Goal: Information Seeking & Learning: Learn about a topic

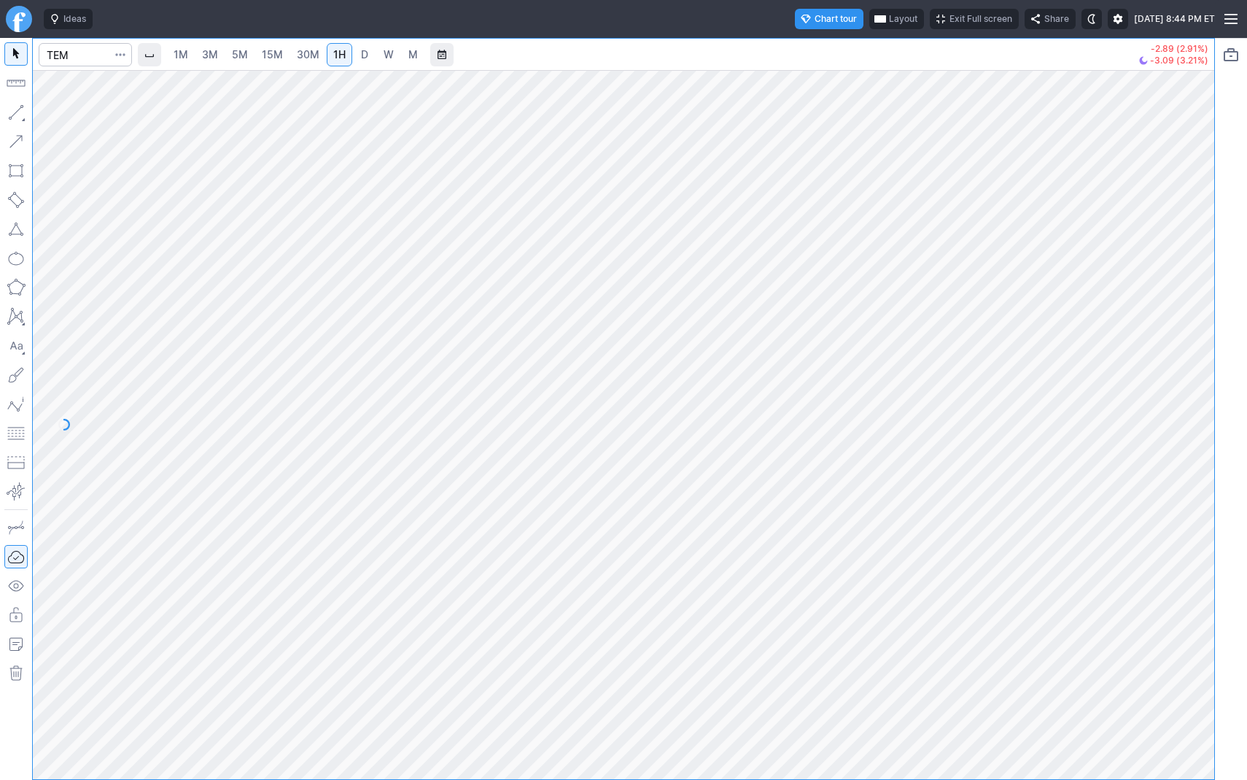
click at [368, 50] on link "D" at bounding box center [364, 54] width 23 height 23
click at [441, 54] on button "Range" at bounding box center [441, 54] width 23 height 23
click at [462, 345] on button "Custom" at bounding box center [464, 354] width 63 height 20
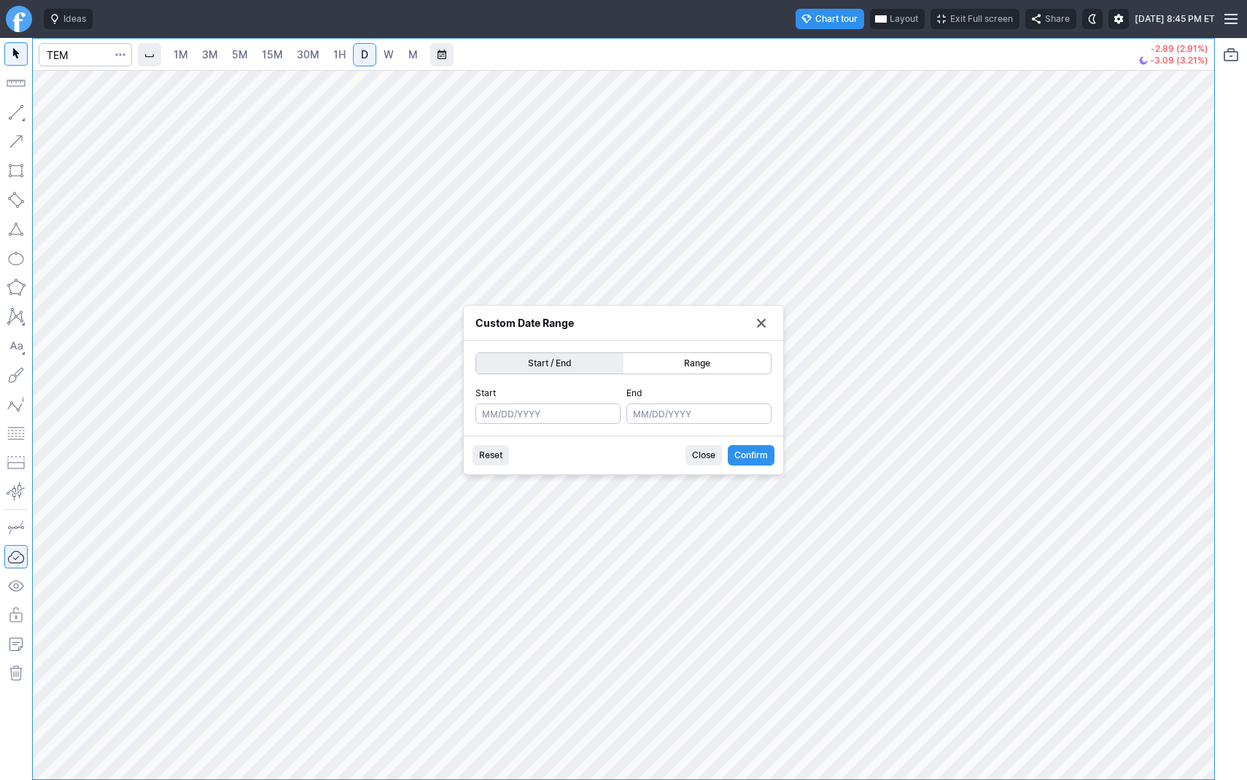
click at [675, 357] on span "Range" at bounding box center [697, 363] width 134 height 15
click at [761, 324] on button "Custom Range" at bounding box center [761, 323] width 20 height 20
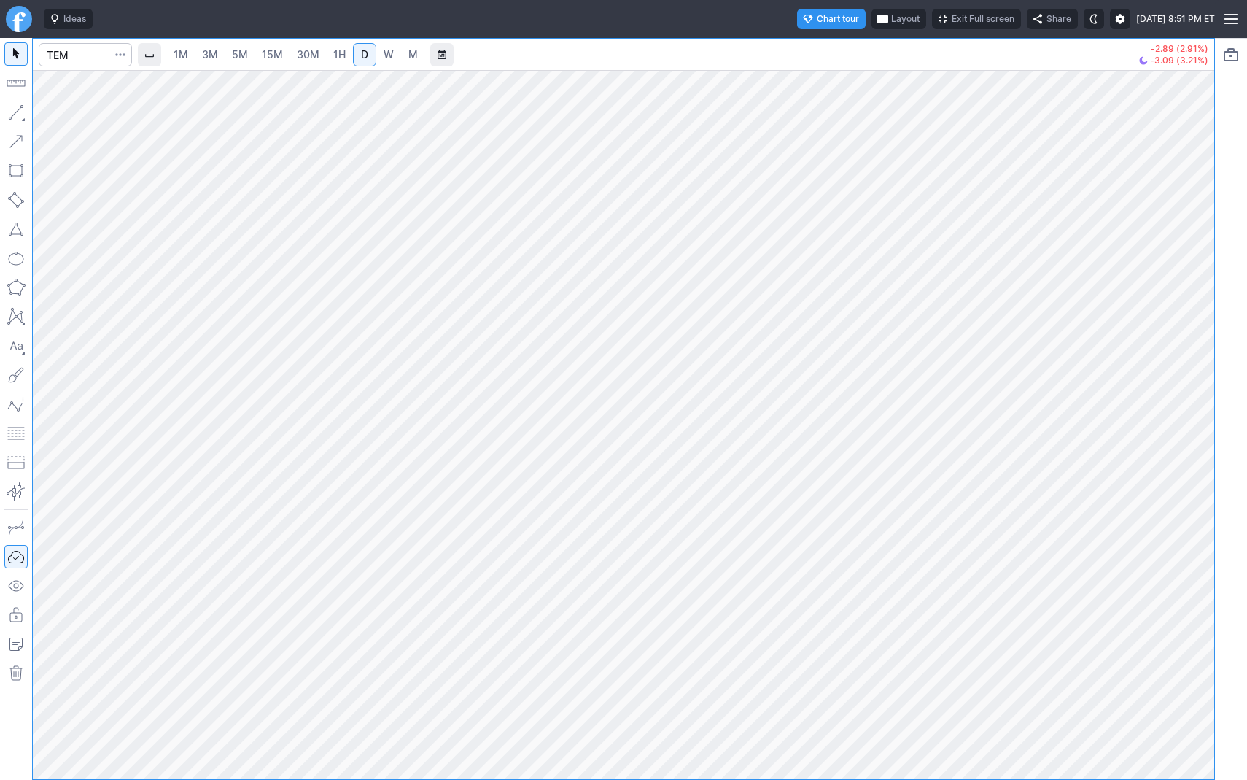
click at [385, 58] on span "W" at bounding box center [389, 54] width 10 height 12
click at [361, 55] on span "D" at bounding box center [364, 54] width 7 height 12
click at [50, 112] on span "button" at bounding box center [46, 116] width 9 height 20
click at [389, 61] on span "W" at bounding box center [389, 54] width 10 height 15
click at [361, 50] on span "D" at bounding box center [364, 54] width 7 height 12
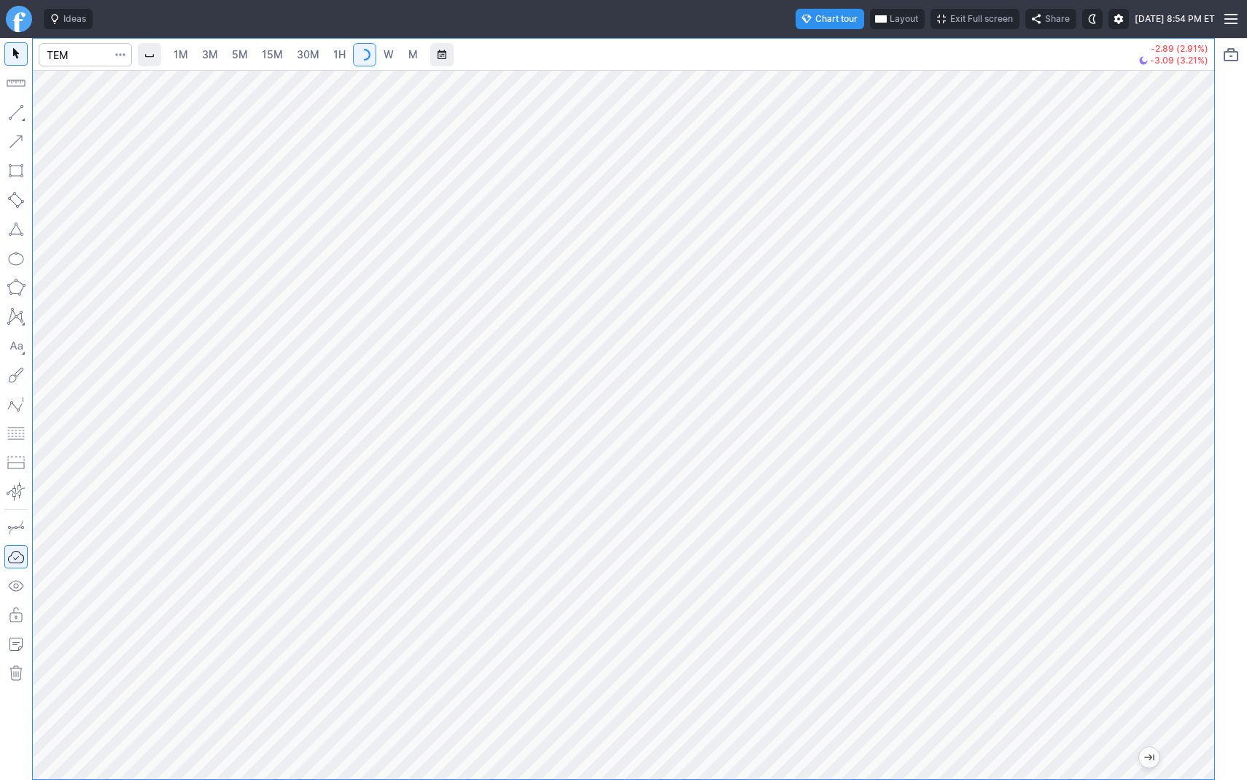
click at [333, 52] on span "1H" at bounding box center [339, 54] width 12 height 12
click at [361, 58] on span "D" at bounding box center [364, 54] width 7 height 12
click at [64, 112] on span "Line" at bounding box center [84, 116] width 59 height 15
click at [63, 112] on span "Line" at bounding box center [84, 116] width 59 height 15
click at [53, 117] on button "Line" at bounding box center [78, 116] width 85 height 20
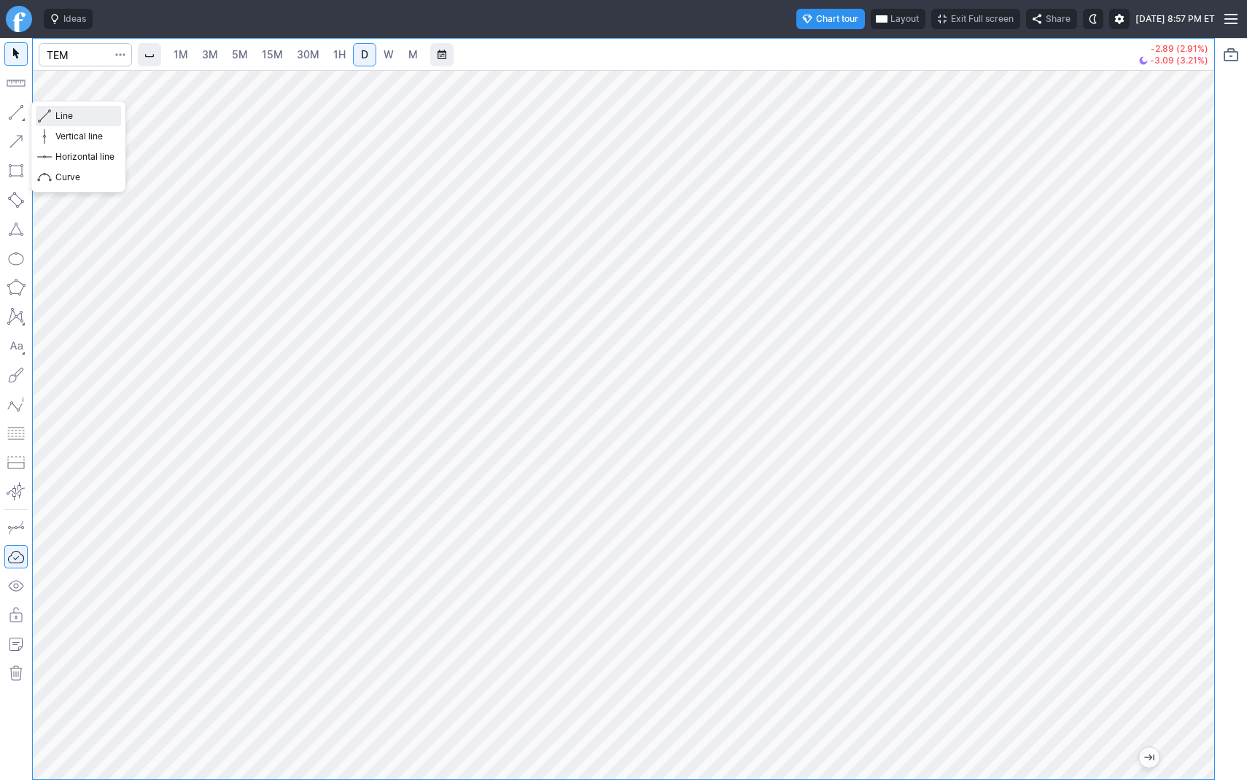
click at [65, 114] on span "Line" at bounding box center [84, 116] width 59 height 15
click at [64, 116] on span "Line" at bounding box center [84, 116] width 59 height 15
click at [74, 115] on span "Line" at bounding box center [84, 116] width 59 height 15
click at [58, 53] on input "Search" at bounding box center [85, 54] width 93 height 23
type input "bmnr"
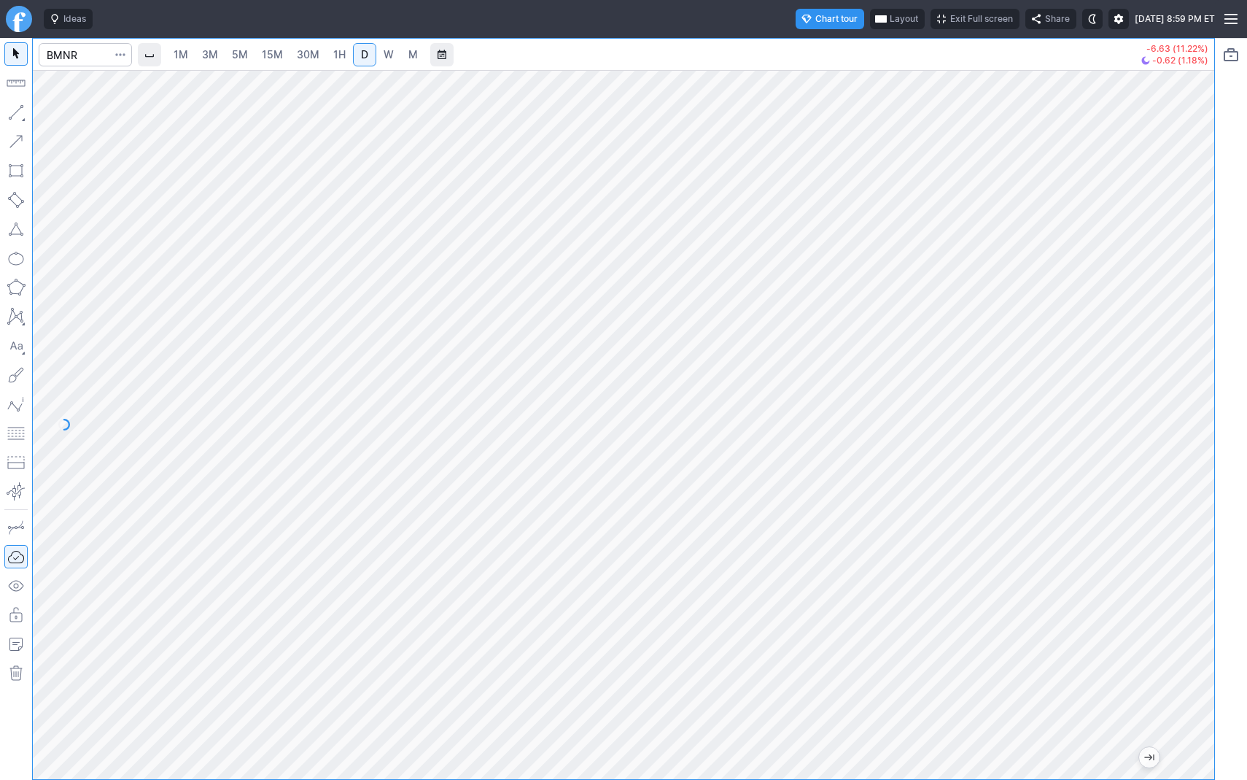
drag, startPoint x: 1192, startPoint y: 478, endPoint x: 1187, endPoint y: 565, distance: 87.7
click at [1187, 565] on div at bounding box center [1199, 421] width 31 height 672
click at [385, 49] on span "W" at bounding box center [389, 54] width 10 height 12
click at [60, 109] on span "Line" at bounding box center [84, 116] width 59 height 15
click at [72, 116] on span "Line" at bounding box center [84, 116] width 59 height 15
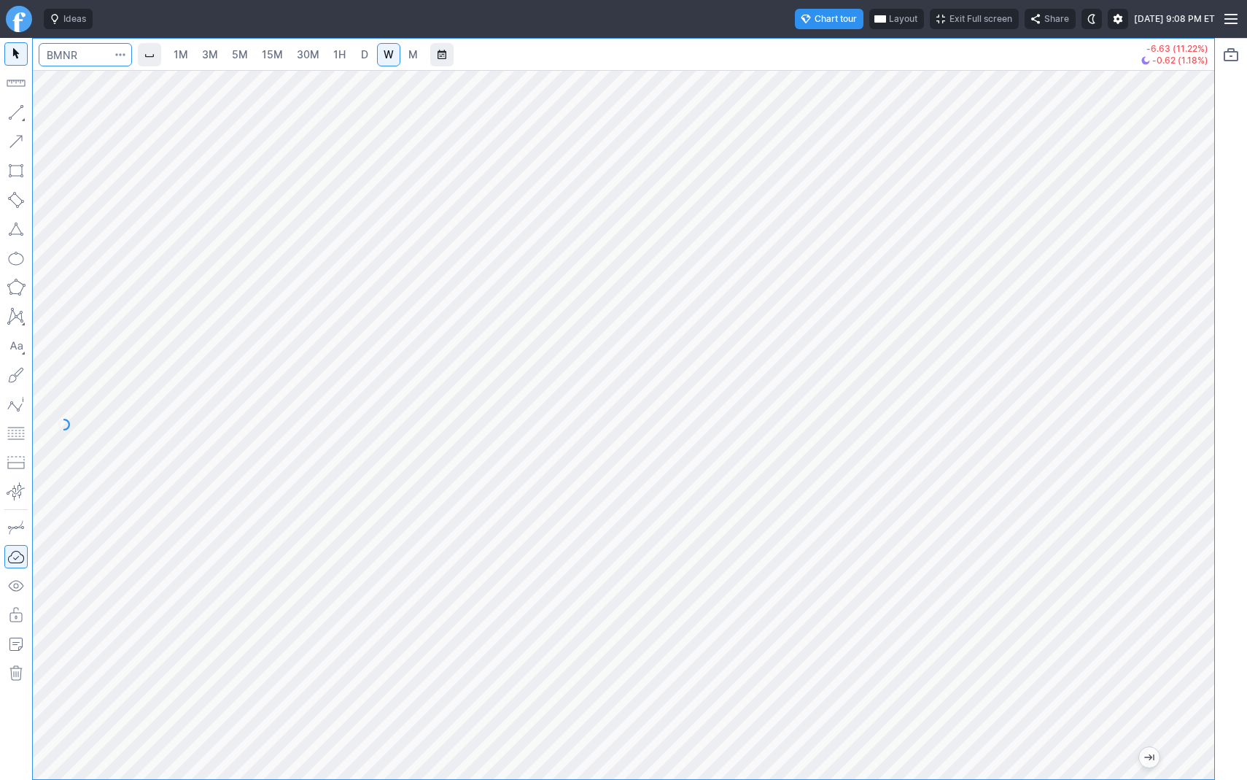
click at [80, 50] on input "Search" at bounding box center [85, 54] width 93 height 23
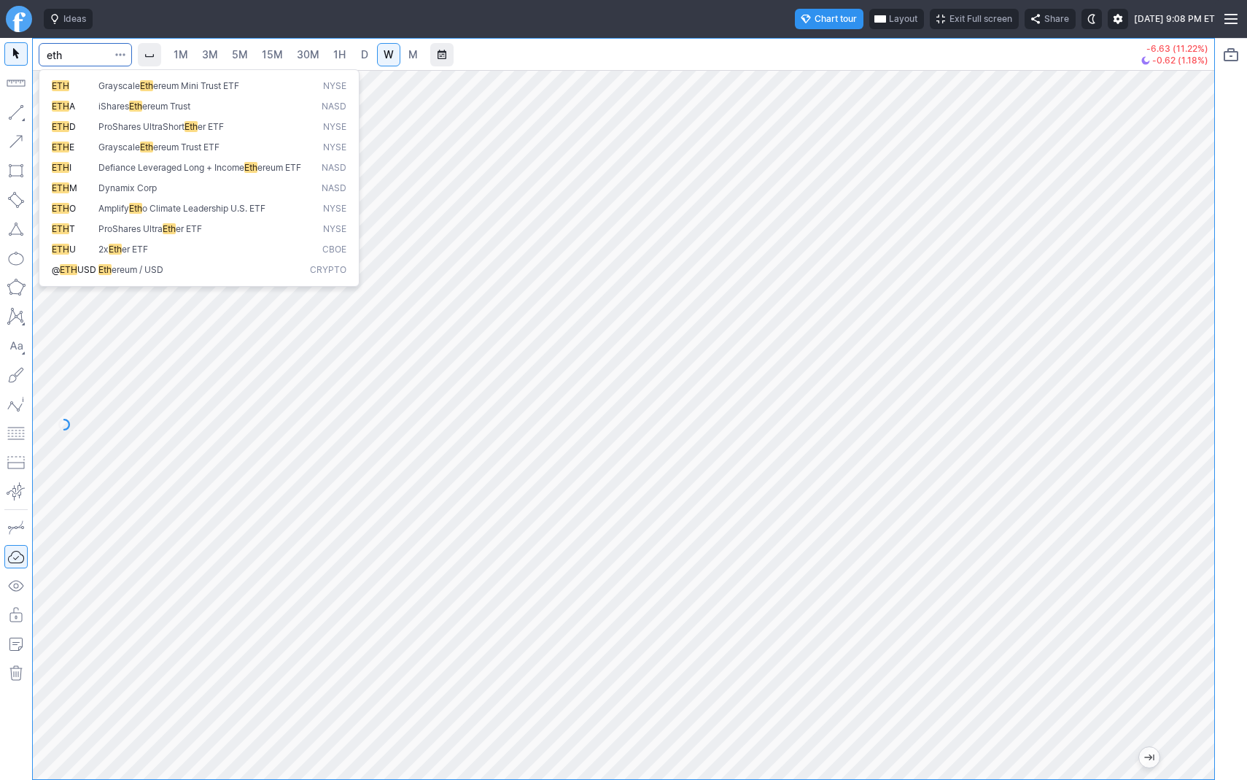
type input "eth"
click at [112, 275] on span "ereum / USD" at bounding box center [138, 269] width 52 height 11
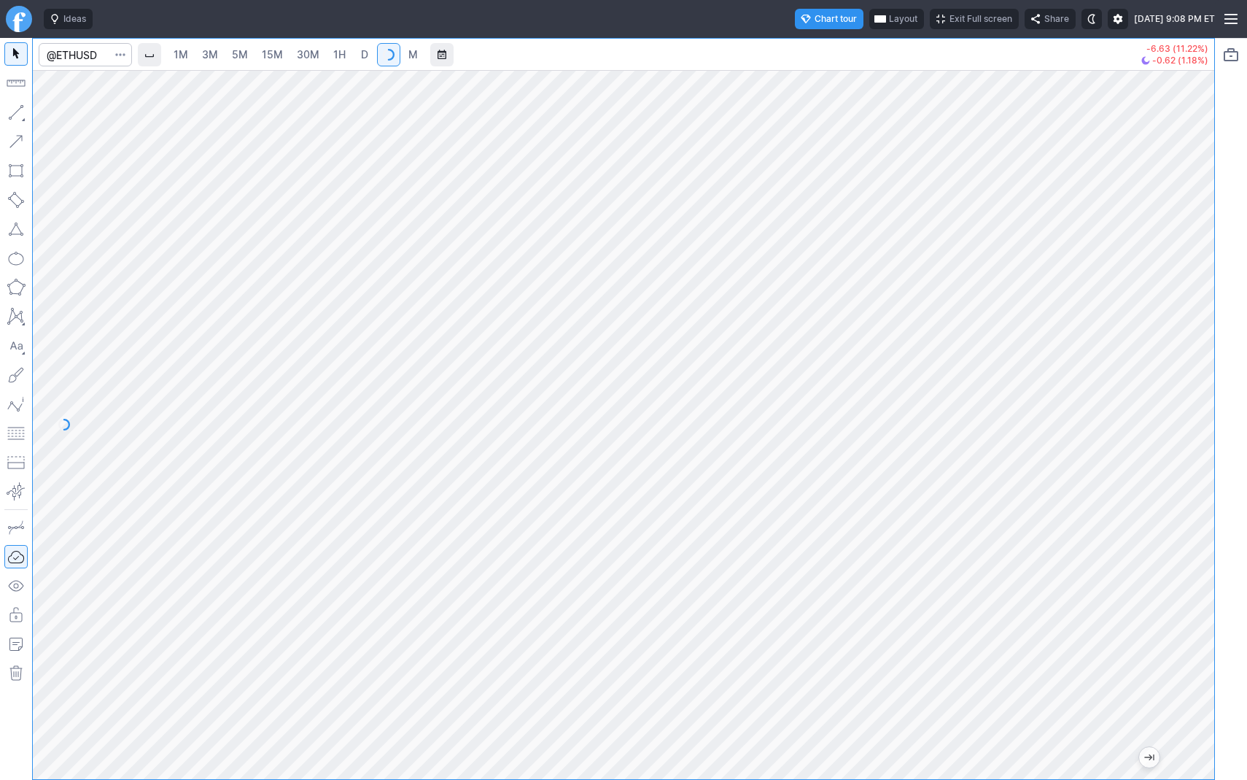
click at [95, 56] on input "Search" at bounding box center [85, 54] width 93 height 23
click at [362, 54] on span "D" at bounding box center [364, 54] width 7 height 12
click at [74, 121] on span "Line" at bounding box center [84, 116] width 59 height 15
click at [57, 115] on span "Line" at bounding box center [84, 116] width 59 height 15
click at [53, 115] on button "Line" at bounding box center [78, 116] width 85 height 20
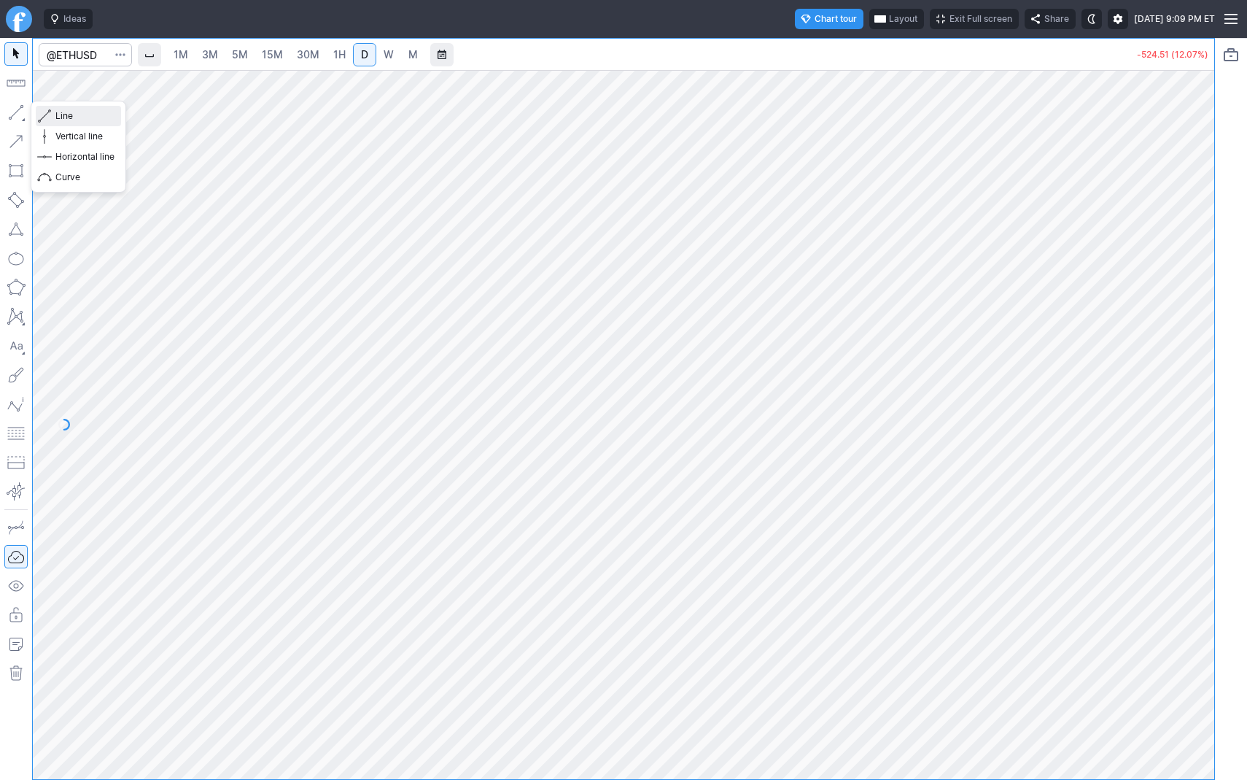
click at [53, 112] on button "Line" at bounding box center [78, 116] width 85 height 20
click at [57, 115] on span "Line" at bounding box center [84, 116] width 59 height 15
click at [385, 53] on span "W" at bounding box center [389, 54] width 10 height 12
click at [23, 120] on button "button" at bounding box center [15, 112] width 23 height 23
click at [53, 117] on button "Line" at bounding box center [78, 116] width 85 height 20
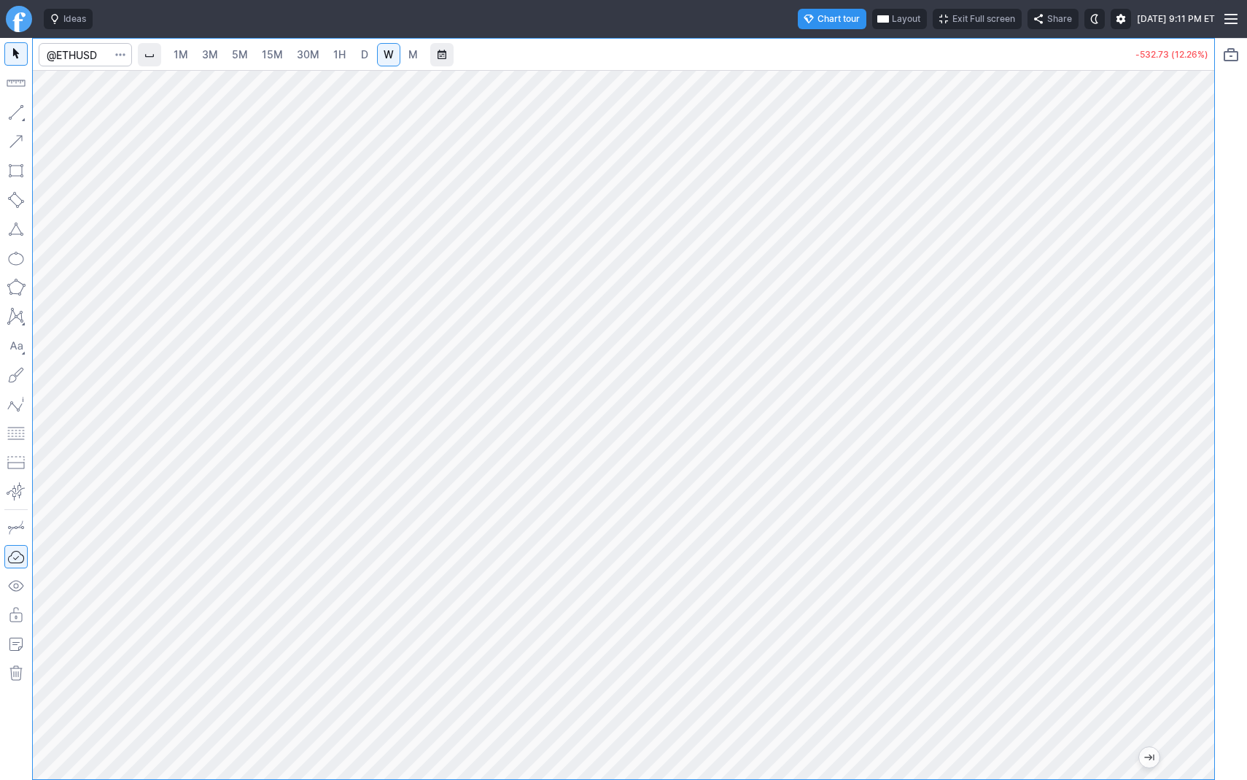
drag, startPoint x: 1197, startPoint y: 315, endPoint x: 1187, endPoint y: 424, distance: 109.1
click at [1187, 424] on div at bounding box center [1199, 421] width 31 height 672
click at [56, 112] on span "Line" at bounding box center [84, 116] width 59 height 15
click at [52, 117] on button "Line" at bounding box center [78, 116] width 85 height 20
click at [64, 114] on span "Line" at bounding box center [84, 116] width 59 height 15
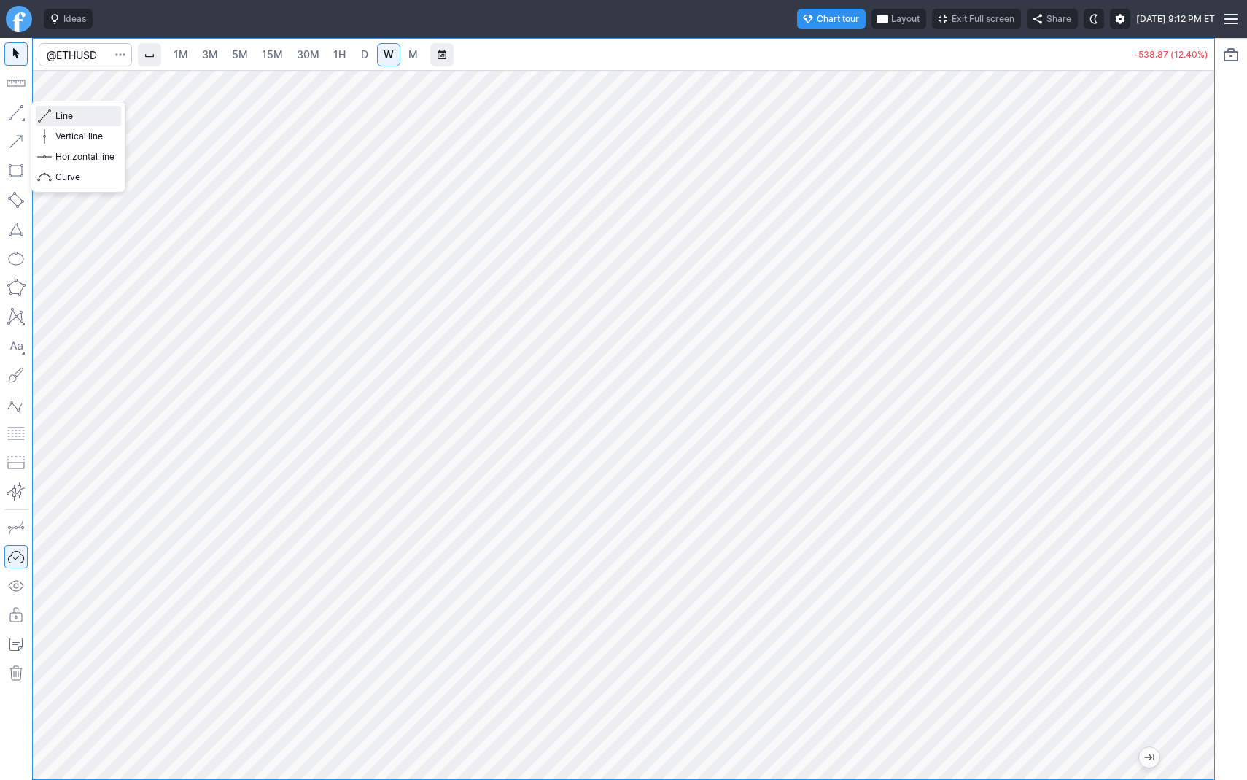
click at [79, 116] on span "Line" at bounding box center [84, 116] width 59 height 15
click at [214, 58] on span "3M" at bounding box center [210, 54] width 16 height 12
click at [251, 58] on link "5M" at bounding box center [239, 54] width 29 height 23
click at [264, 53] on span "15M" at bounding box center [272, 54] width 21 height 12
click at [321, 53] on link "30M" at bounding box center [308, 54] width 36 height 23
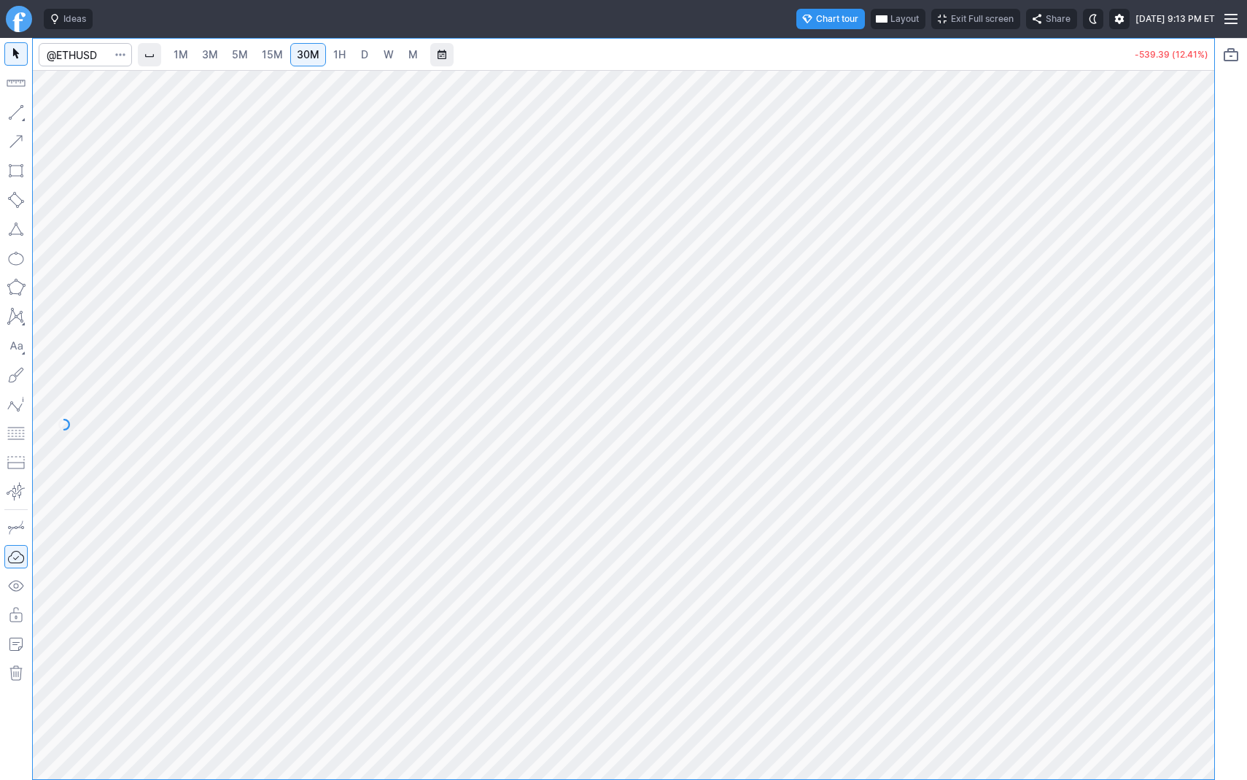
click at [354, 53] on link "D" at bounding box center [364, 54] width 23 height 23
click at [52, 111] on button "Line" at bounding box center [78, 116] width 85 height 20
click at [50, 113] on span "button" at bounding box center [46, 116] width 9 height 20
click at [215, 57] on span "3M" at bounding box center [210, 54] width 16 height 12
click at [327, 57] on link "1H" at bounding box center [340, 54] width 26 height 23
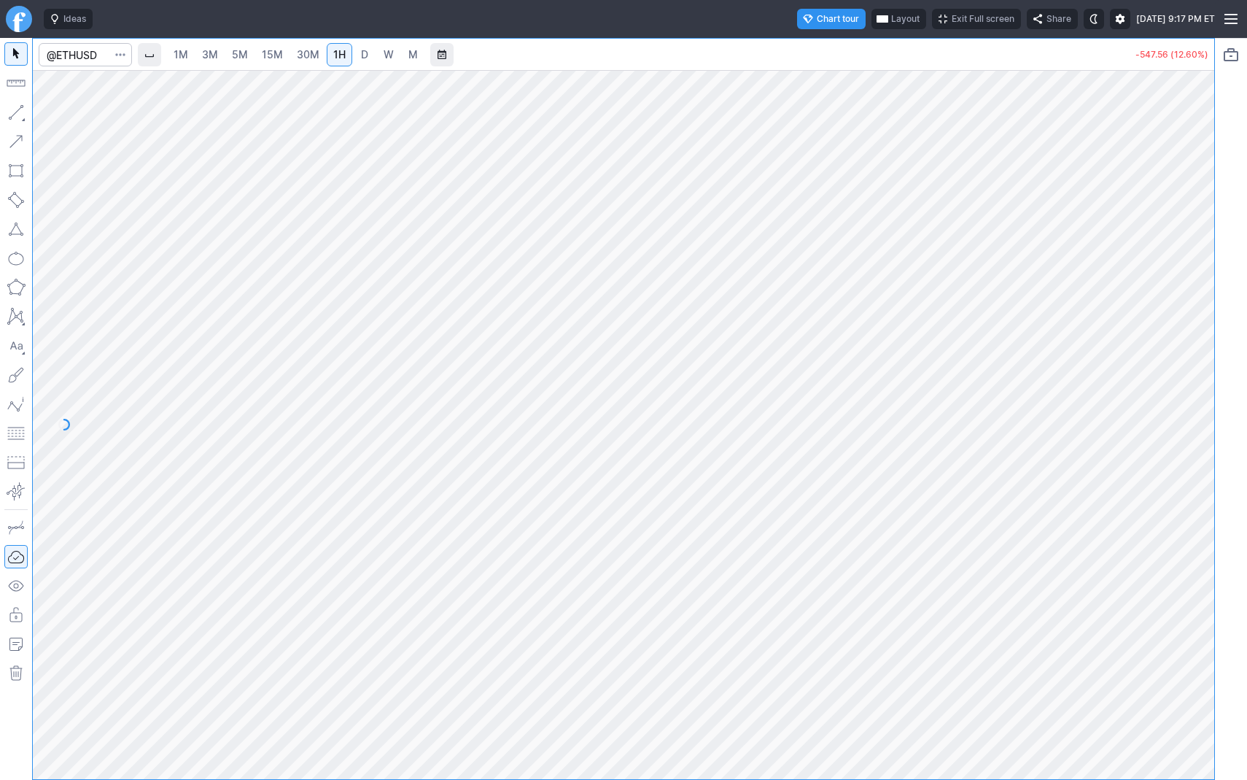
click at [361, 55] on span "D" at bounding box center [364, 54] width 7 height 12
click at [102, 55] on input "Search" at bounding box center [85, 54] width 93 height 23
type input "btcusd"
click at [98, 83] on span "@ BTCUSD" at bounding box center [75, 86] width 47 height 12
click at [389, 57] on span "W" at bounding box center [389, 54] width 10 height 12
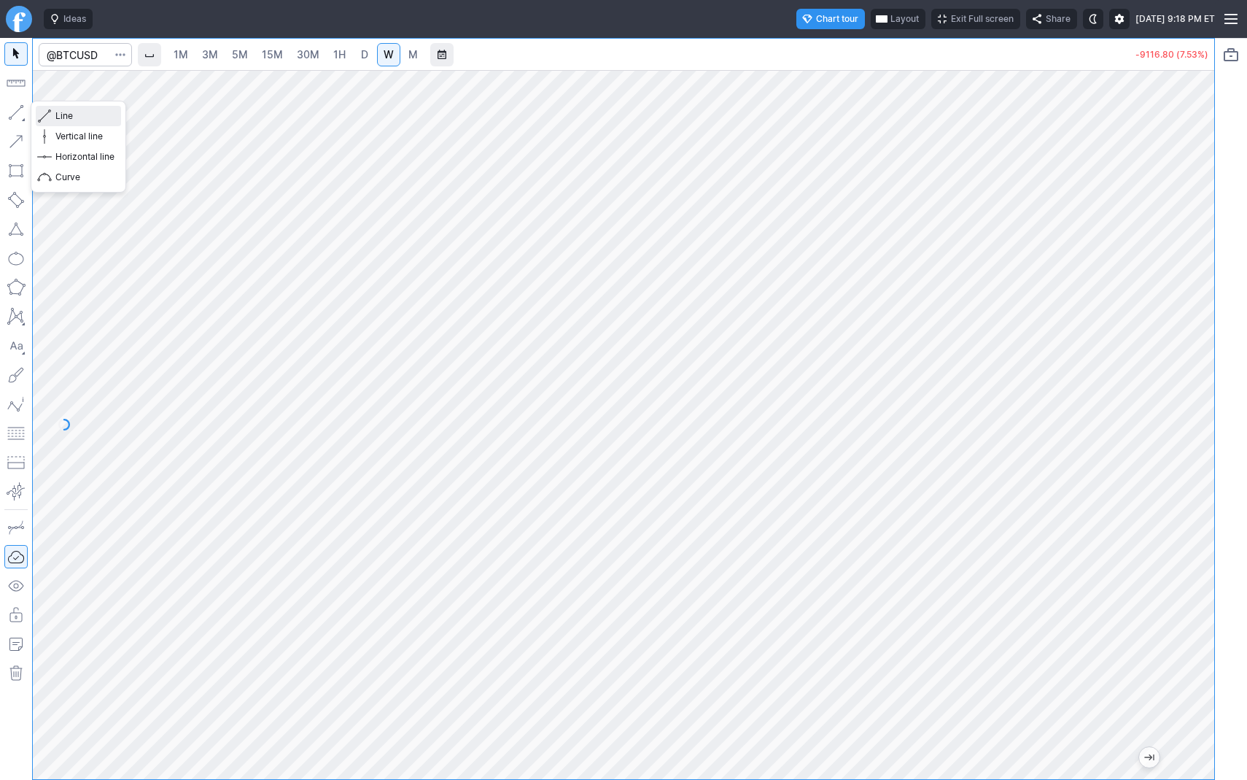
click at [55, 112] on button "Line" at bounding box center [78, 116] width 85 height 20
click at [47, 113] on span "button" at bounding box center [46, 116] width 9 height 20
click at [82, 55] on input "Search" at bounding box center [85, 54] width 93 height 23
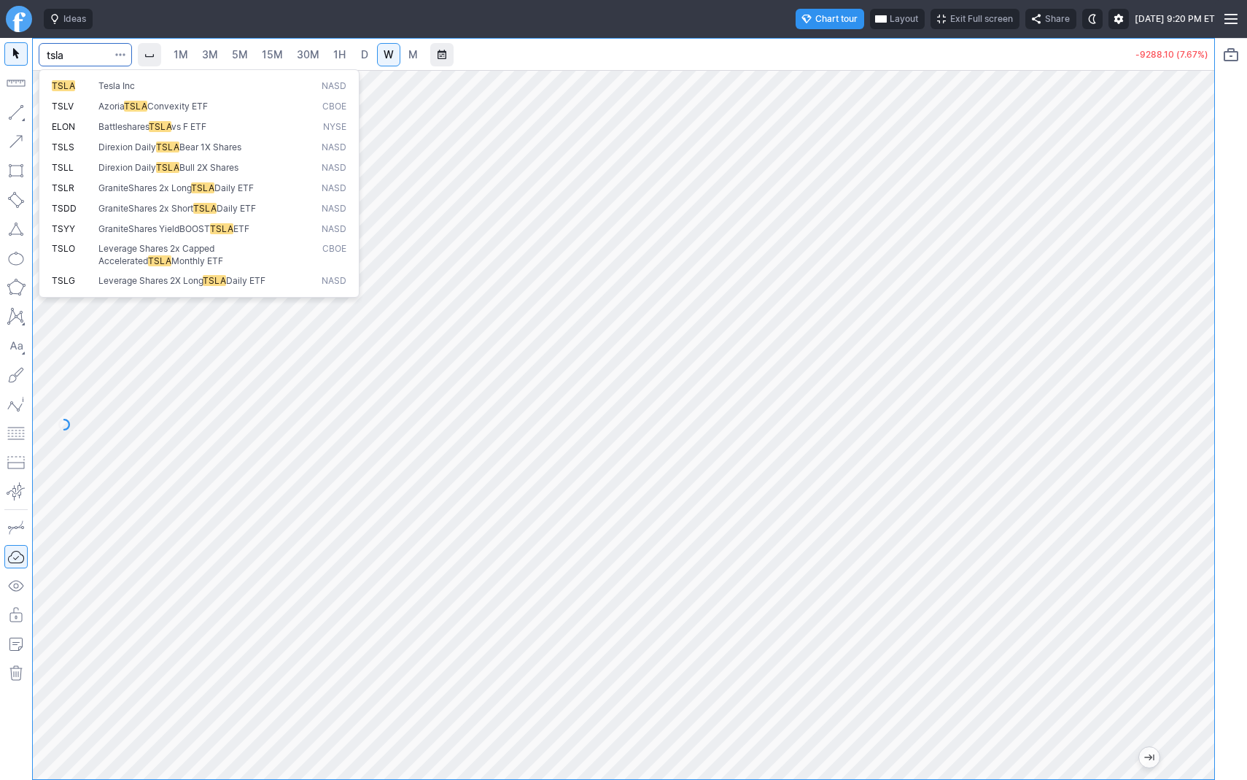
type input "tsla"
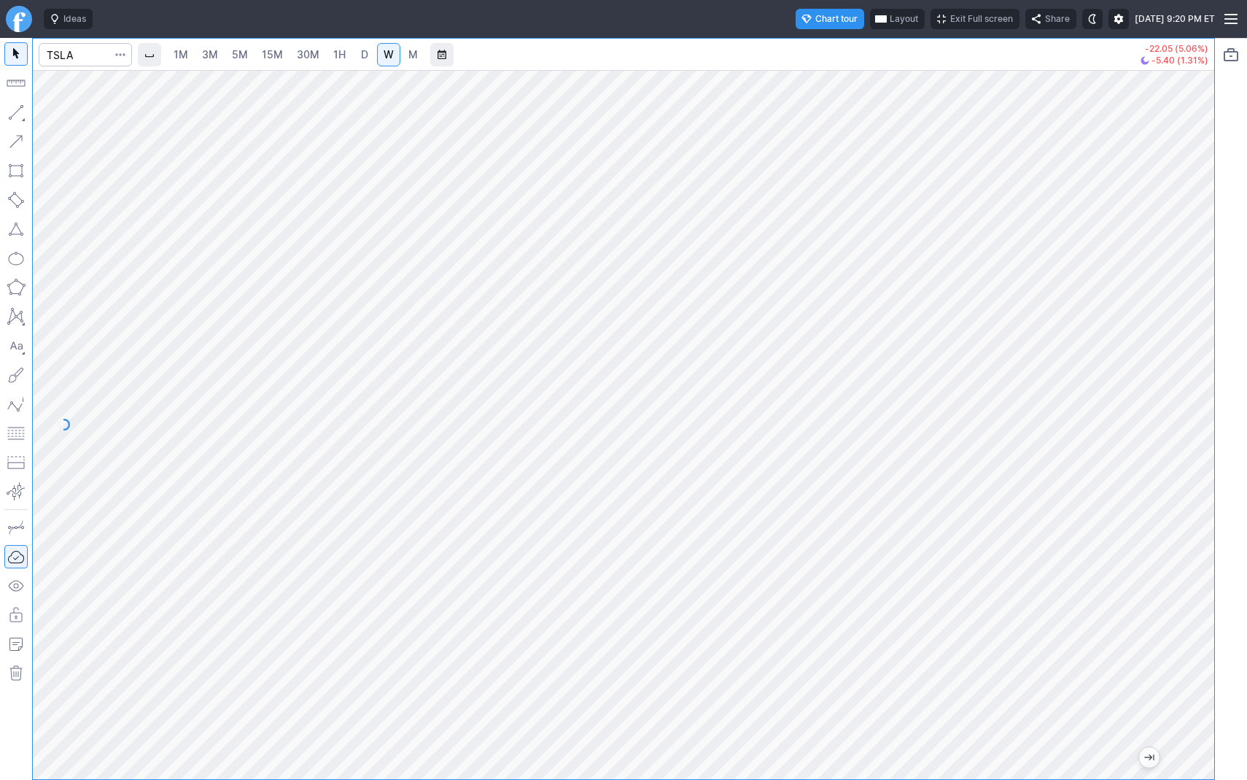
click at [268, 51] on span "15M" at bounding box center [272, 54] width 21 height 12
click at [304, 49] on span "30M" at bounding box center [308, 54] width 23 height 12
click at [216, 50] on span "3M" at bounding box center [210, 54] width 16 height 12
click at [342, 58] on span "1H" at bounding box center [339, 54] width 12 height 12
click at [356, 57] on link "D" at bounding box center [364, 54] width 23 height 23
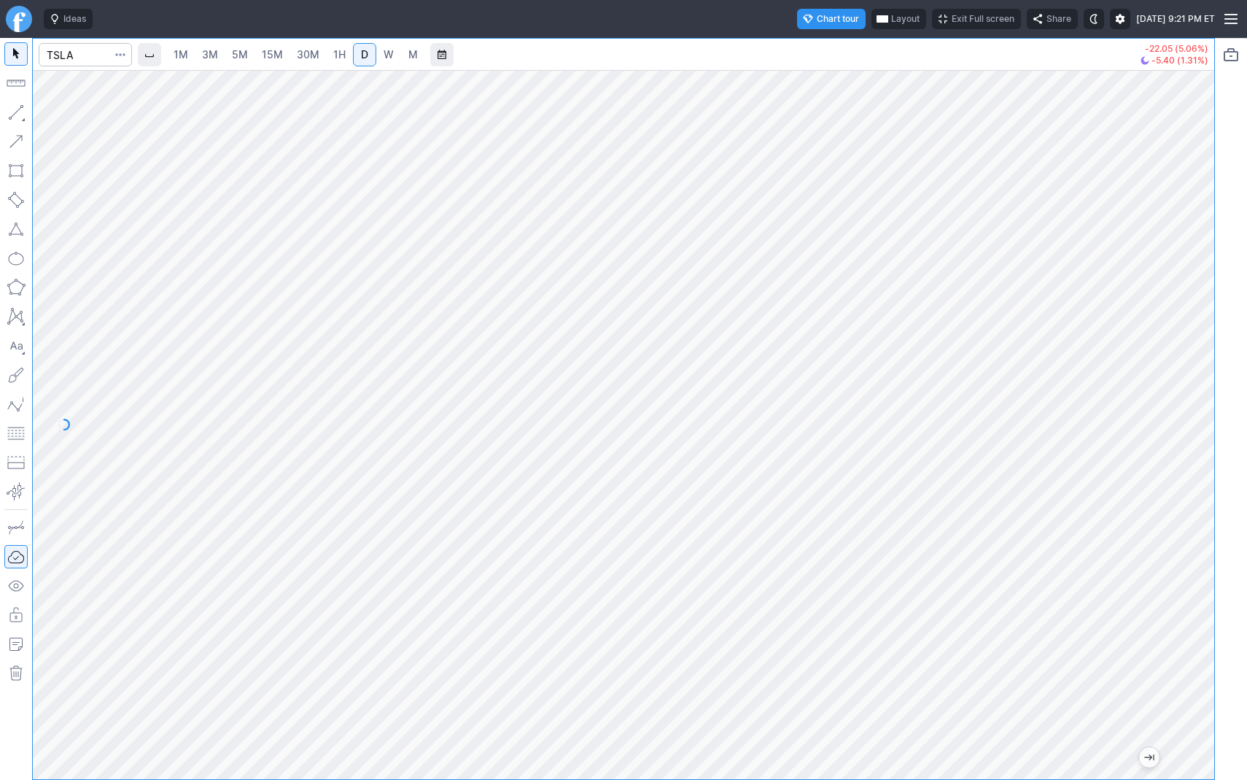
drag, startPoint x: 1208, startPoint y: 307, endPoint x: 1204, endPoint y: 366, distance: 59.2
click at [1204, 367] on div at bounding box center [1199, 421] width 31 height 672
click at [47, 113] on span "button" at bounding box center [46, 116] width 9 height 20
click at [82, 50] on input "Search" at bounding box center [85, 54] width 93 height 23
type input "tslq"
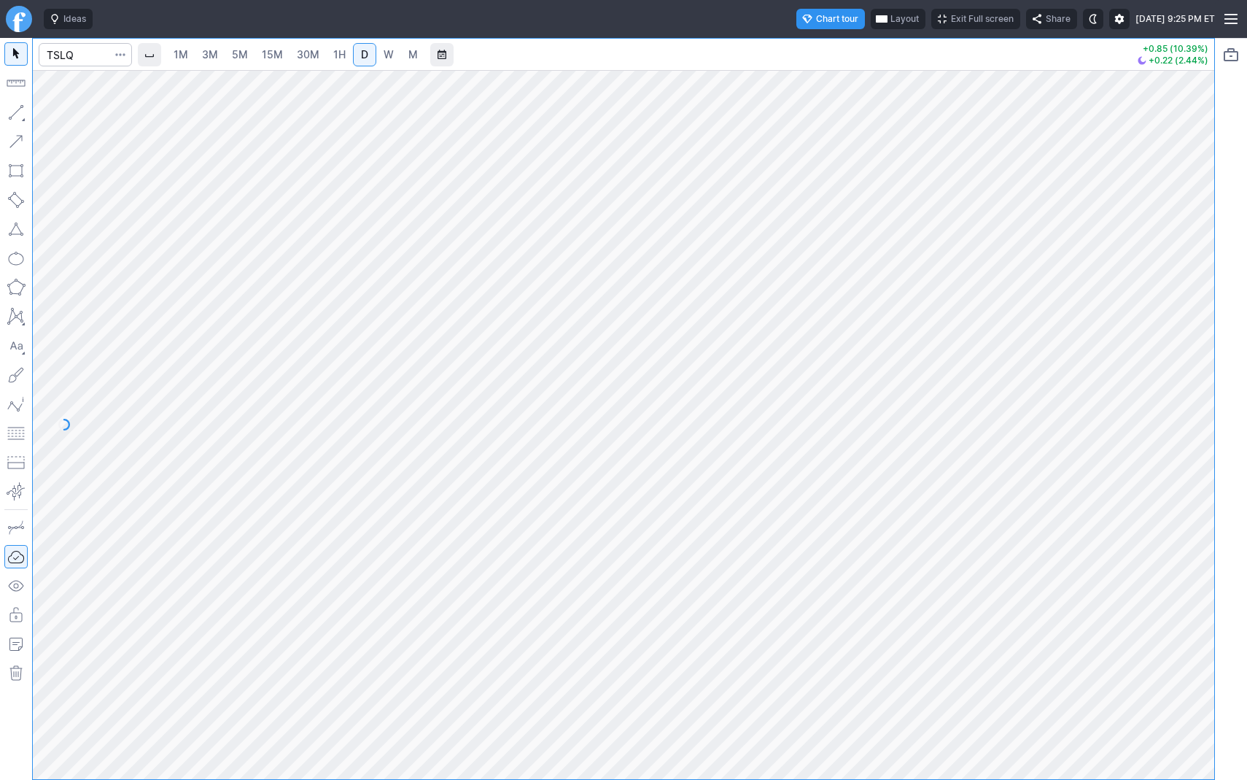
click at [269, 52] on span "15M" at bounding box center [272, 54] width 21 height 12
click at [82, 55] on input "Search" at bounding box center [85, 54] width 93 height 23
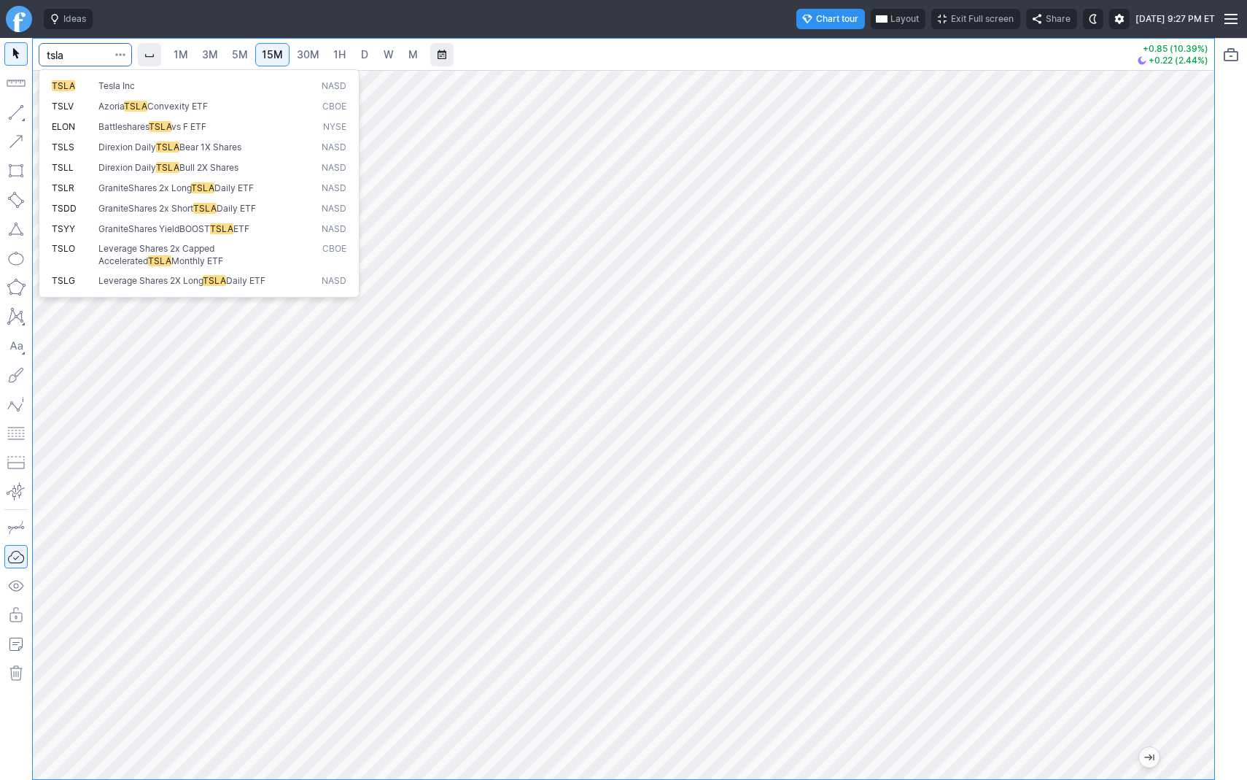
type input "tsla"
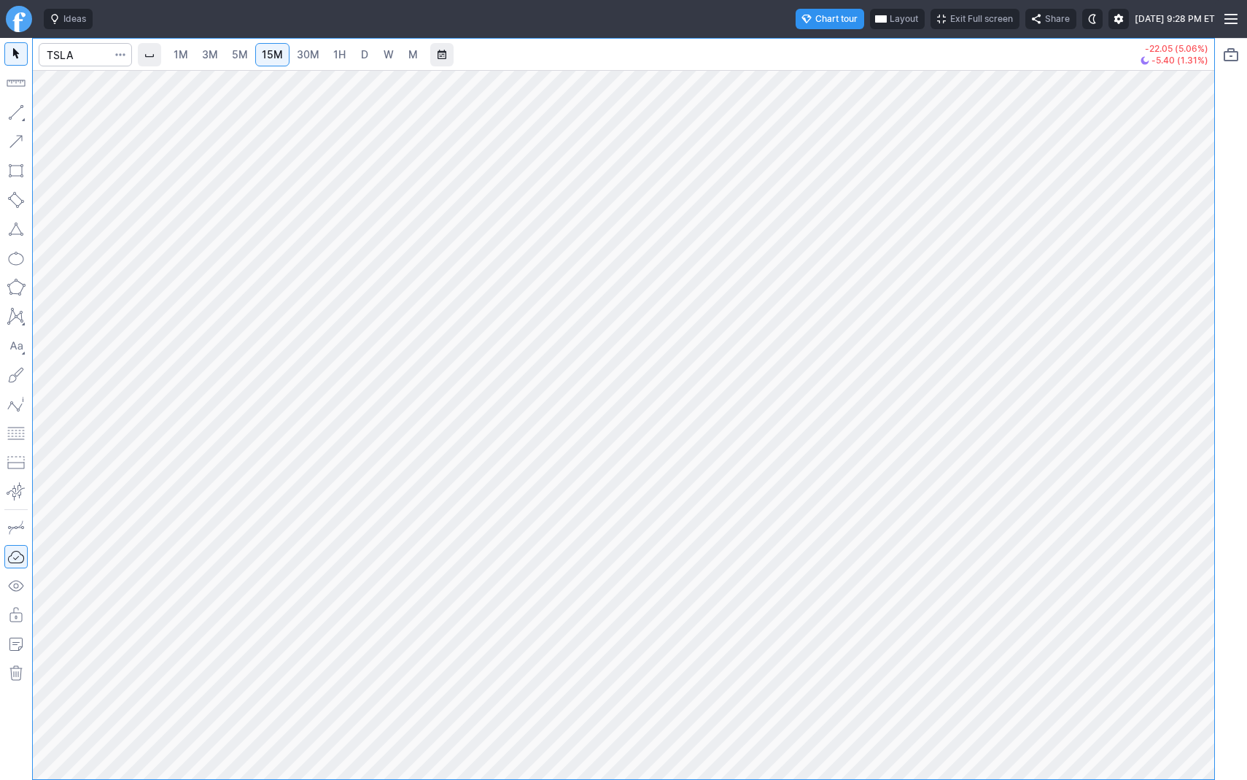
click at [354, 50] on link "D" at bounding box center [364, 54] width 23 height 23
click at [1219, 235] on div "1M 3M 5M 15M 30M 1H D W M -22.05 (5.06%) -5.40 (1.31%)" at bounding box center [623, 409] width 1247 height 742
click at [55, 109] on button "Line" at bounding box center [78, 116] width 85 height 20
click at [49, 115] on span "button" at bounding box center [46, 116] width 9 height 20
click at [67, 115] on span "Line" at bounding box center [84, 116] width 59 height 15
